Goal: Check status: Check status

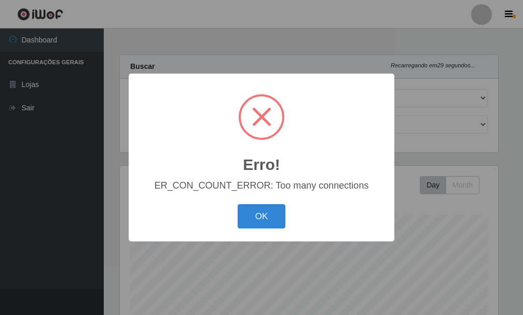
select select "249"
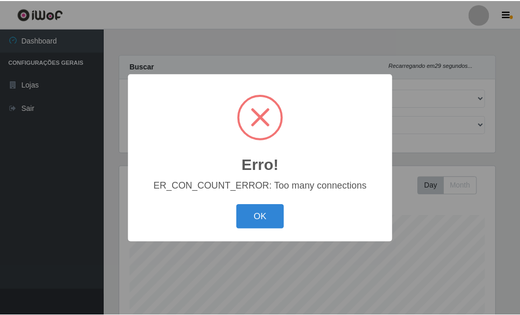
scroll to position [215, 378]
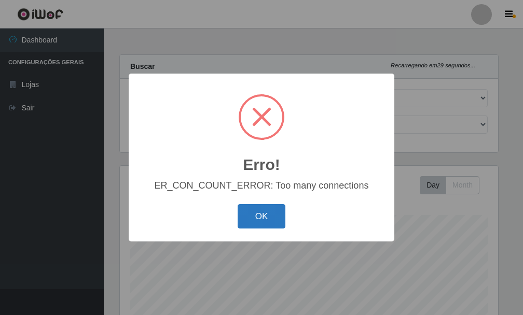
click at [269, 213] on button "OK" at bounding box center [261, 216] width 48 height 24
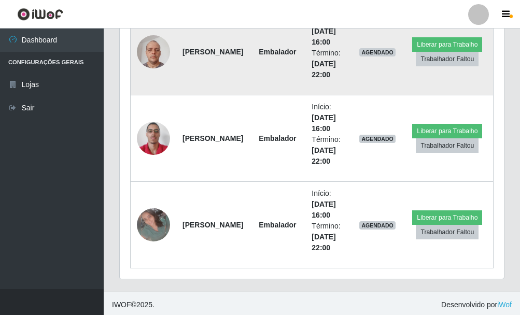
scroll to position [535, 0]
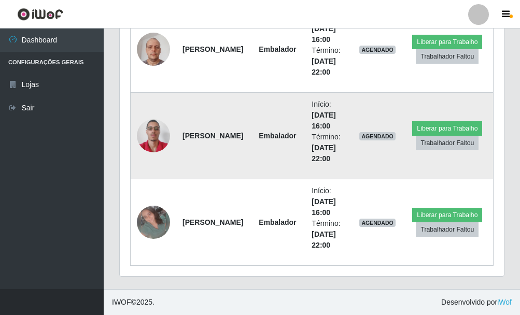
click at [146, 131] on img at bounding box center [153, 136] width 33 height 44
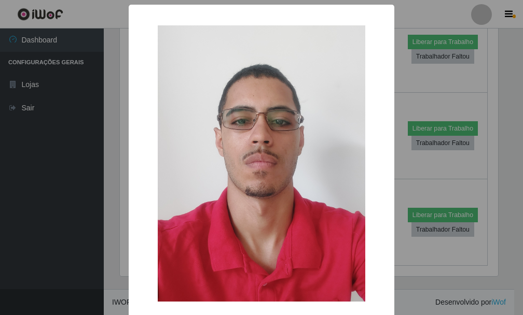
click at [391, 166] on div "× OK Cancel" at bounding box center [261, 157] width 523 height 315
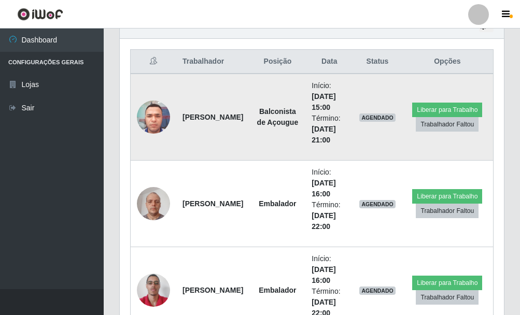
scroll to position [379, 0]
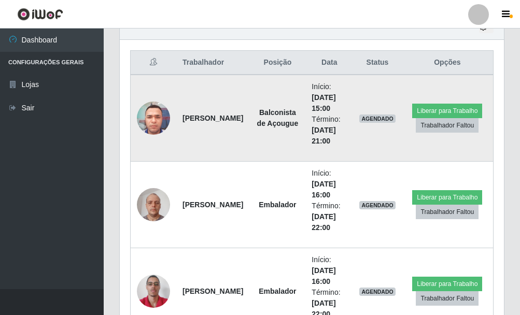
click at [154, 117] on img at bounding box center [153, 118] width 33 height 44
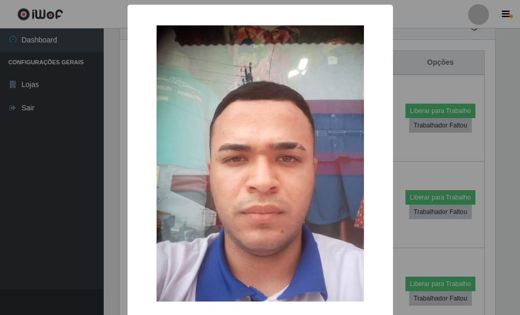
scroll to position [215, 378]
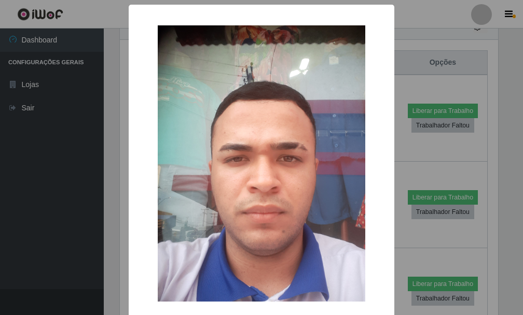
click at [392, 149] on div "× OK Cancel" at bounding box center [261, 157] width 523 height 315
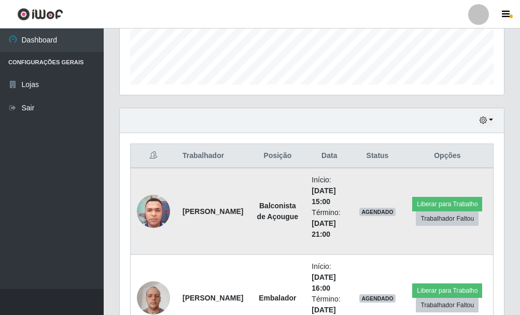
scroll to position [276, 0]
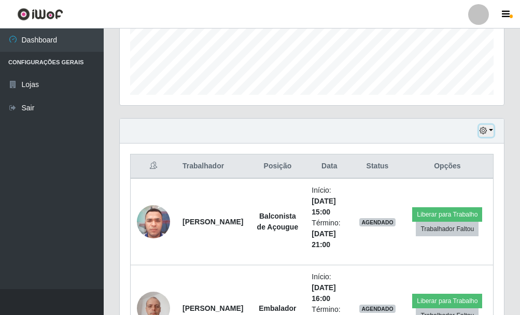
click at [489, 128] on button "button" at bounding box center [486, 131] width 15 height 12
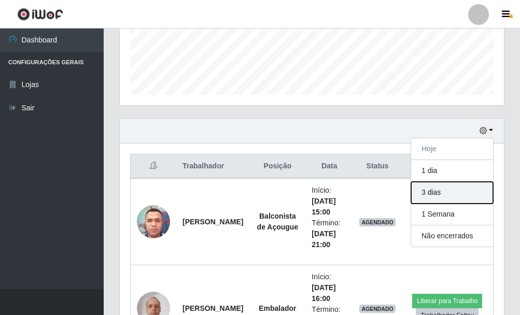
click at [429, 198] on button "3 dias" at bounding box center [452, 193] width 82 height 22
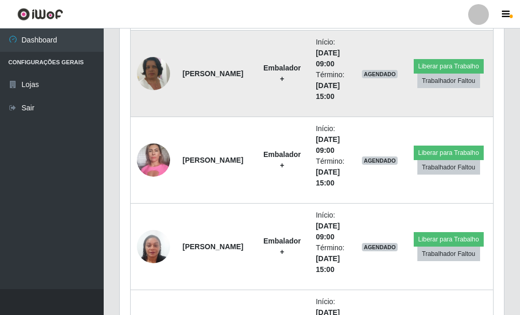
scroll to position [1986, 0]
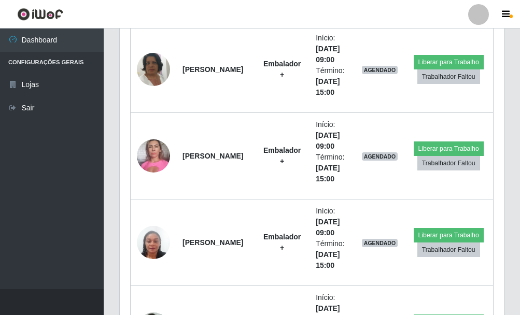
click at [65, 165] on ul "Dashboard Configurações Gerais Lojas Sair" at bounding box center [52, 159] width 104 height 261
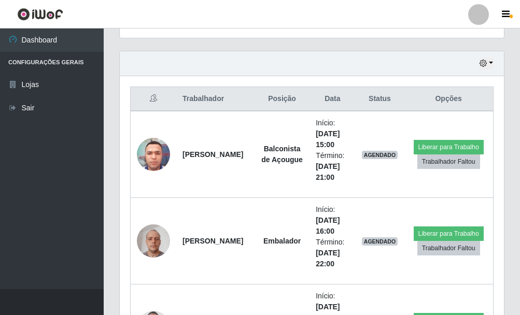
scroll to position [280, 0]
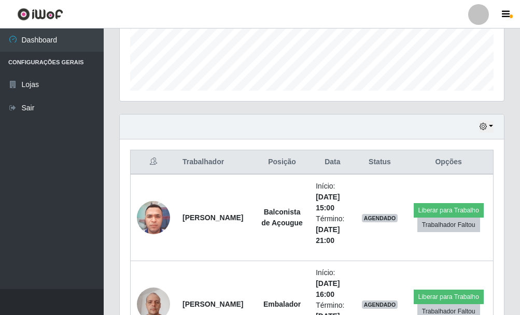
click at [493, 128] on div "Hoje 1 dia 3 dias 1 Semana Não encerrados" at bounding box center [312, 127] width 384 height 25
click at [486, 128] on icon "button" at bounding box center [482, 126] width 7 height 7
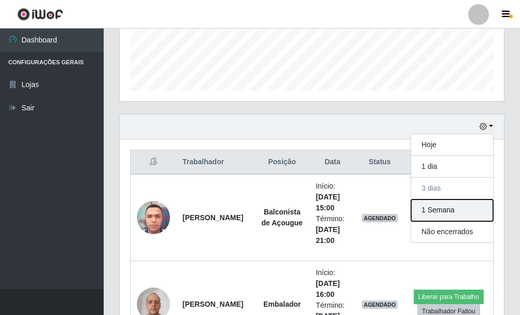
click at [441, 210] on button "1 Semana" at bounding box center [452, 211] width 82 height 22
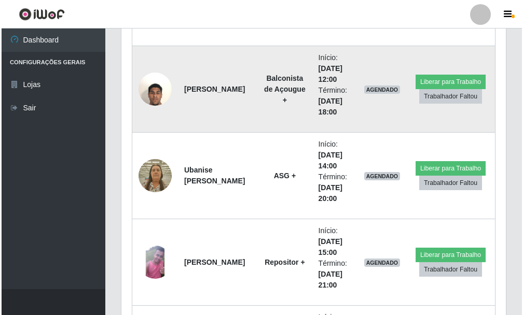
scroll to position [4893, 0]
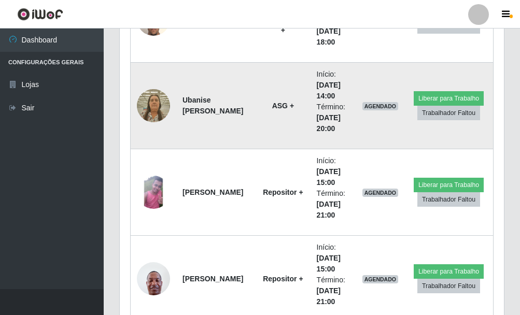
click at [152, 98] on img at bounding box center [153, 105] width 33 height 44
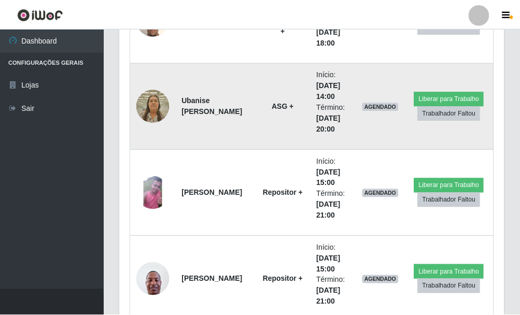
scroll to position [215, 378]
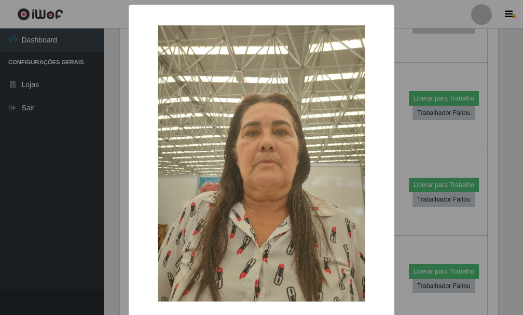
click at [406, 136] on div "× OK Cancel" at bounding box center [261, 157] width 523 height 315
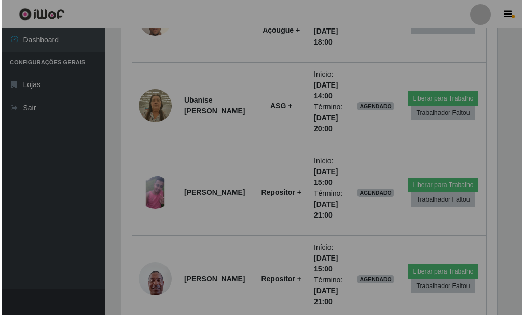
scroll to position [215, 384]
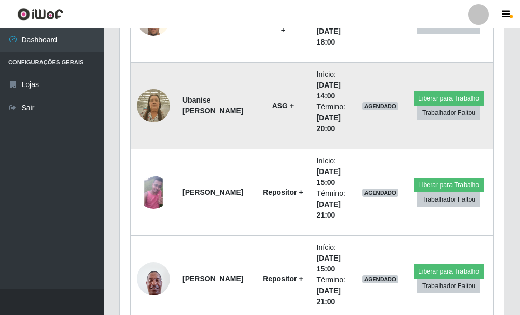
click at [152, 109] on img at bounding box center [153, 105] width 33 height 44
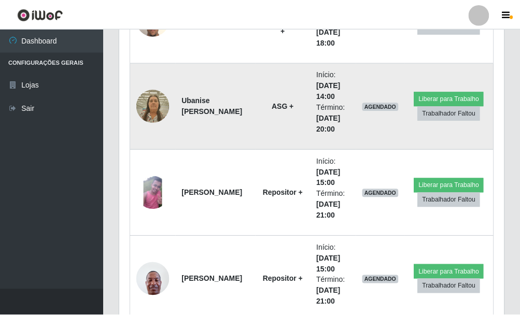
scroll to position [215, 378]
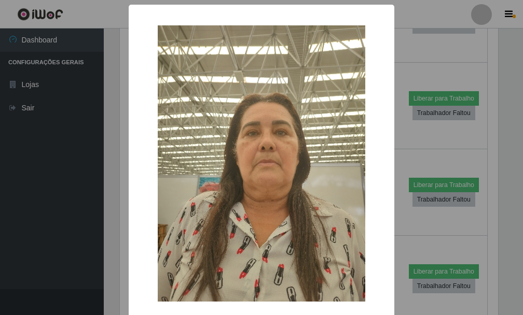
click at [396, 137] on div "× OK Cancel" at bounding box center [261, 157] width 523 height 315
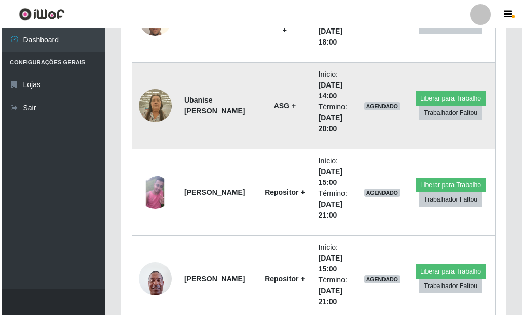
scroll to position [4842, 0]
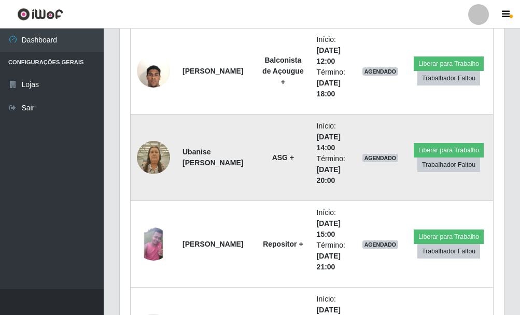
click at [150, 157] on img at bounding box center [153, 157] width 33 height 44
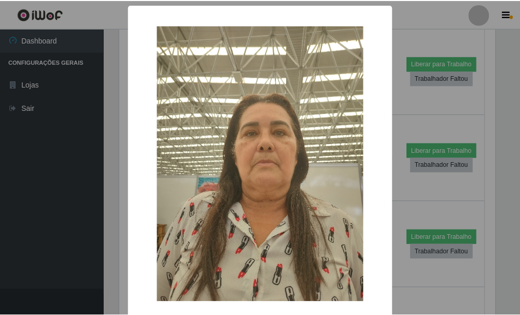
scroll to position [215, 378]
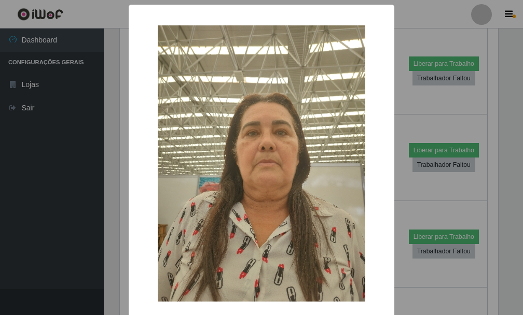
click at [398, 191] on div "× OK Cancel" at bounding box center [261, 157] width 523 height 315
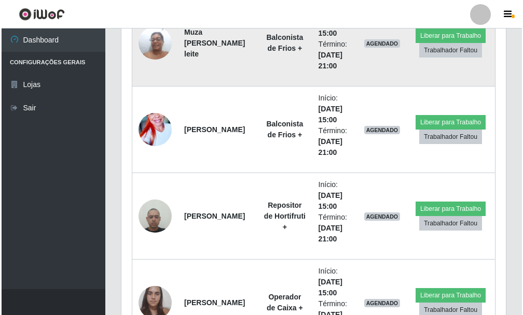
scroll to position [5308, 0]
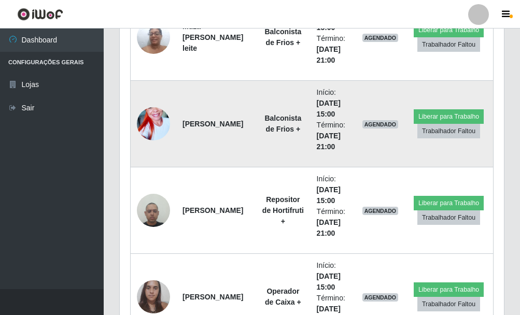
click at [159, 119] on img at bounding box center [153, 123] width 33 height 59
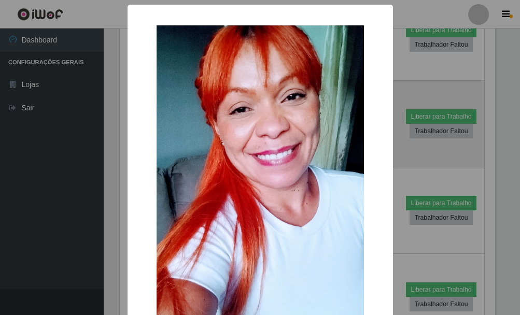
scroll to position [215, 378]
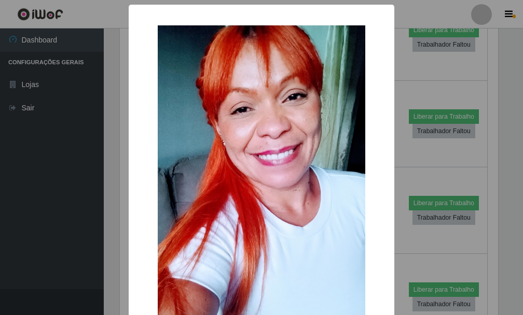
click at [395, 151] on div "× OK Cancel" at bounding box center [261, 157] width 523 height 315
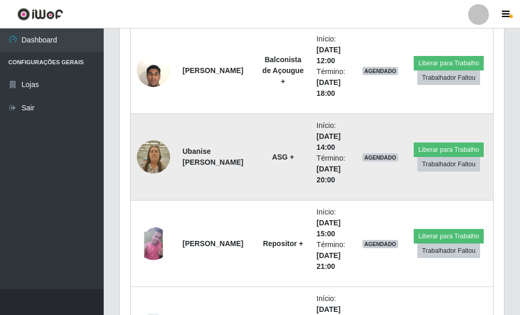
scroll to position [4842, 0]
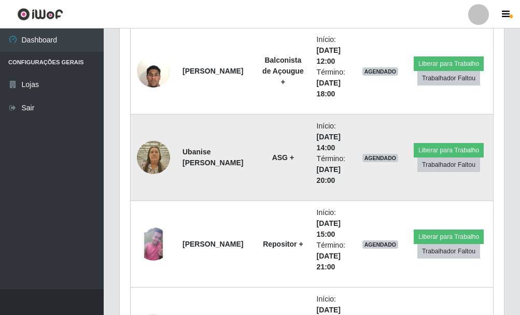
click at [163, 149] on img at bounding box center [153, 157] width 33 height 44
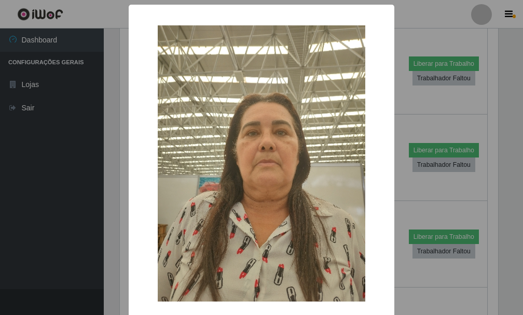
click at [414, 184] on div "× OK Cancel" at bounding box center [261, 157] width 523 height 315
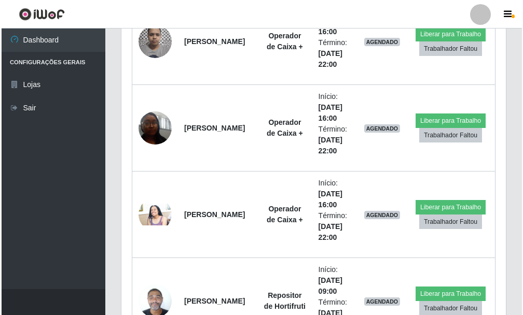
scroll to position [6241, 0]
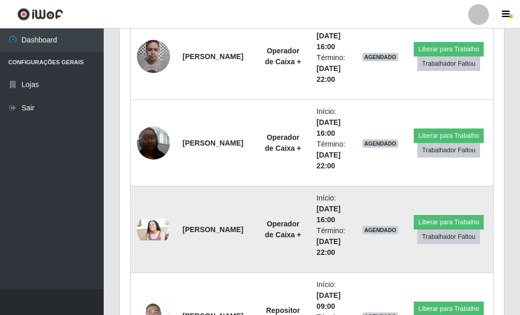
click at [161, 225] on img at bounding box center [153, 230] width 33 height 22
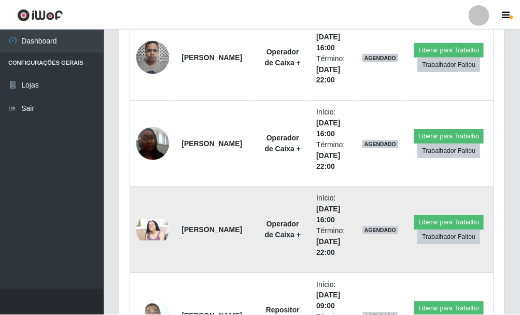
scroll to position [215, 378]
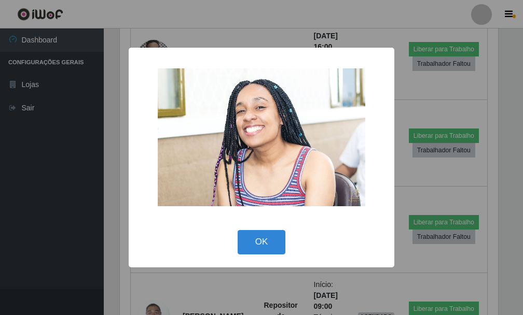
click at [403, 78] on div "× OK Cancel" at bounding box center [261, 157] width 523 height 315
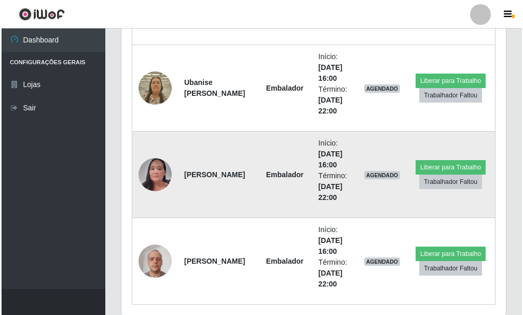
scroll to position [6708, 0]
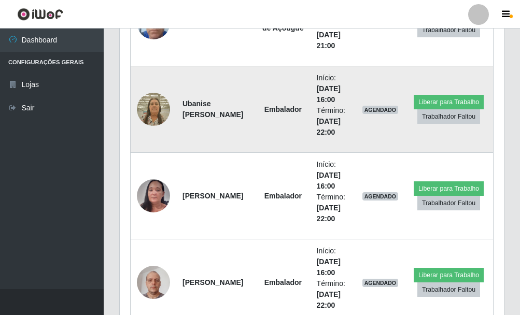
click at [153, 110] on img at bounding box center [153, 109] width 33 height 44
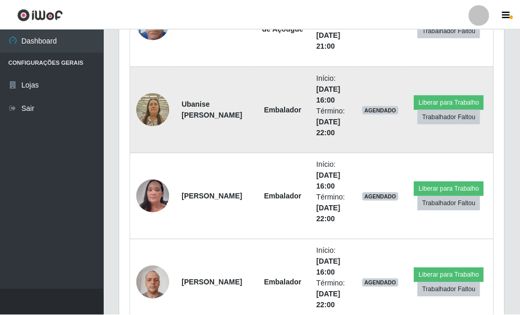
scroll to position [215, 378]
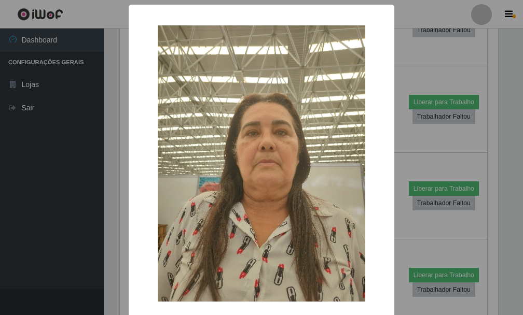
click at [395, 137] on div "× OK Cancel" at bounding box center [261, 157] width 523 height 315
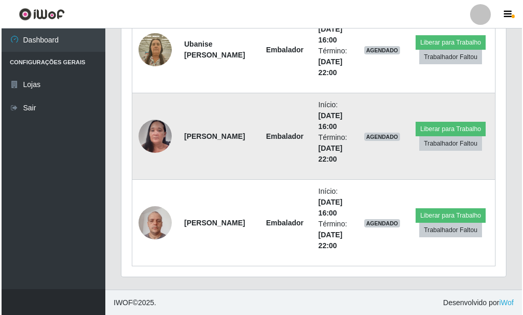
scroll to position [6768, 0]
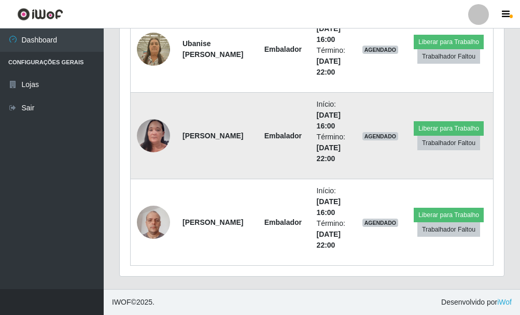
click at [152, 135] on img at bounding box center [153, 136] width 33 height 72
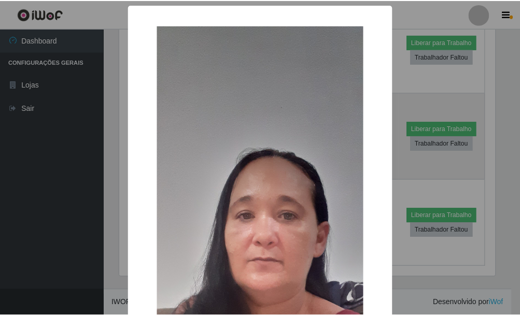
scroll to position [215, 378]
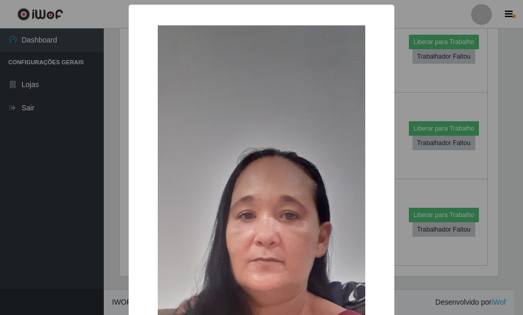
click at [394, 154] on div "× OK Cancel" at bounding box center [261, 157] width 523 height 315
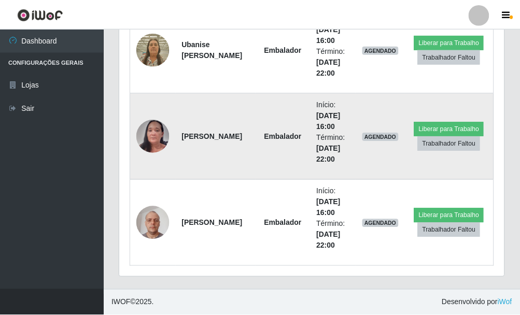
scroll to position [215, 384]
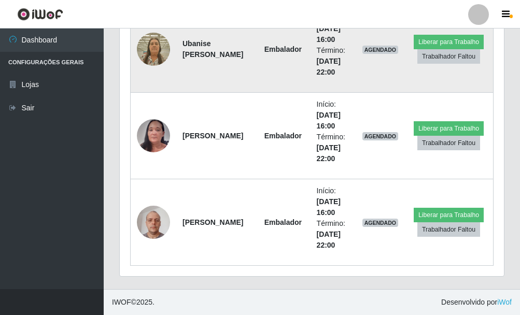
click at [228, 82] on td "Ubanise [PERSON_NAME]" at bounding box center [215, 49] width 79 height 87
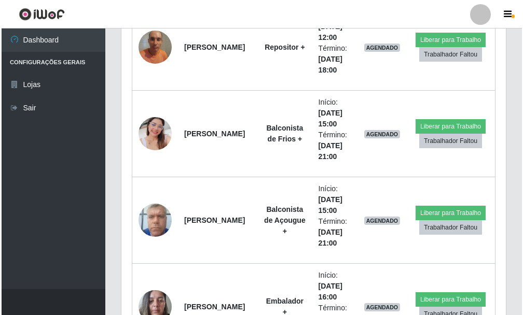
scroll to position [2362, 0]
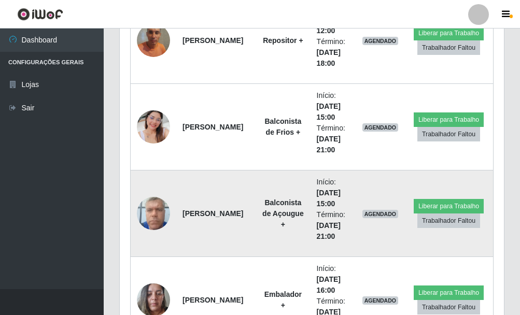
click at [151, 213] on img at bounding box center [153, 213] width 33 height 44
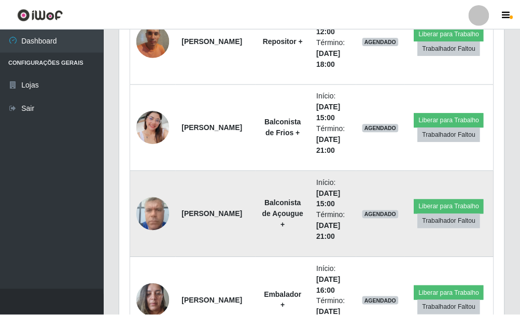
scroll to position [215, 378]
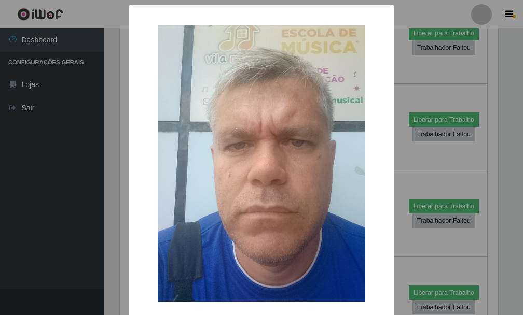
click at [416, 160] on div "× OK Cancel" at bounding box center [261, 157] width 523 height 315
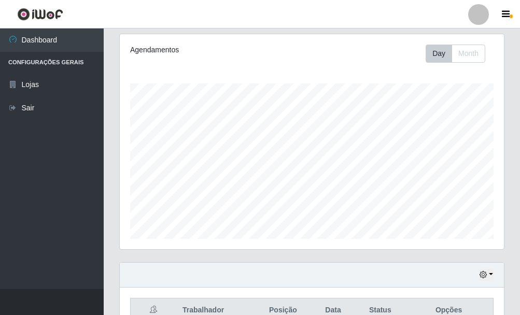
scroll to position [133, 0]
click at [493, 269] on button "button" at bounding box center [486, 274] width 15 height 12
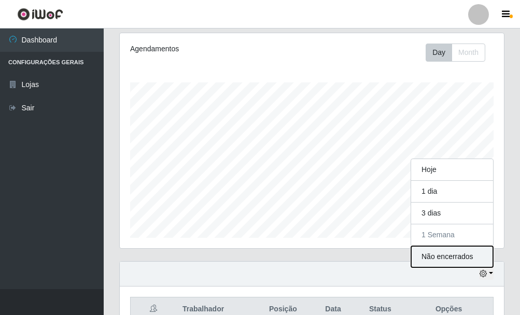
click at [449, 258] on button "Não encerrados" at bounding box center [452, 256] width 82 height 21
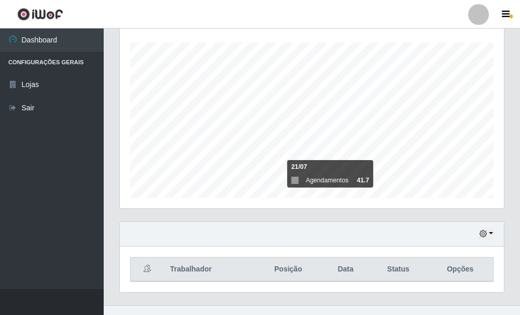
scroll to position [189, 0]
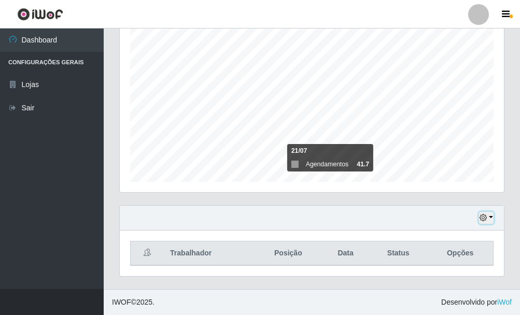
click at [493, 220] on button "button" at bounding box center [486, 218] width 15 height 12
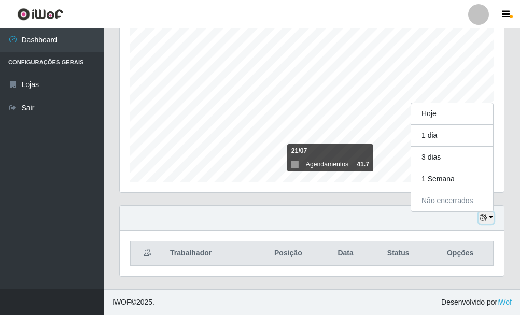
scroll to position [215, 384]
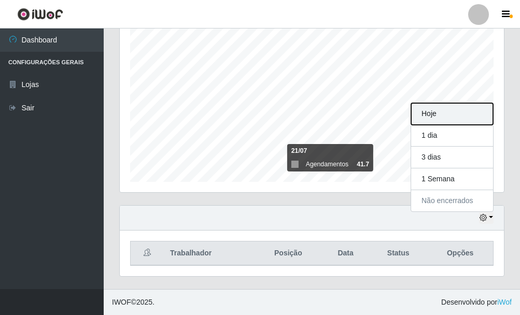
click at [435, 117] on button "Hoje" at bounding box center [452, 114] width 82 height 22
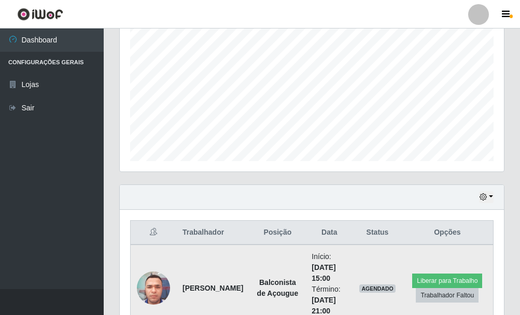
scroll to position [224, 0]
